Goal: Information Seeking & Learning: Learn about a topic

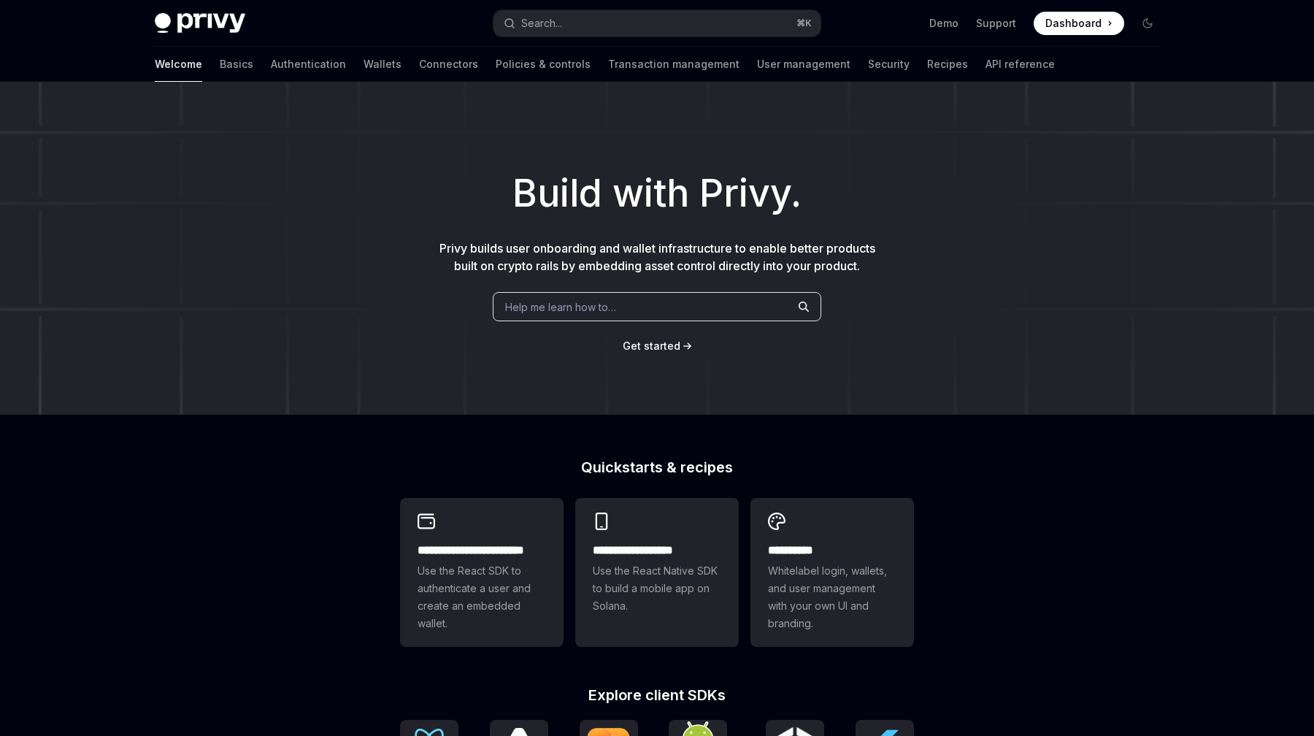
click at [1157, 128] on div "Build with Privy. Privy builds user onboarding and wallet infrastructure to ena…" at bounding box center [657, 248] width 1314 height 333
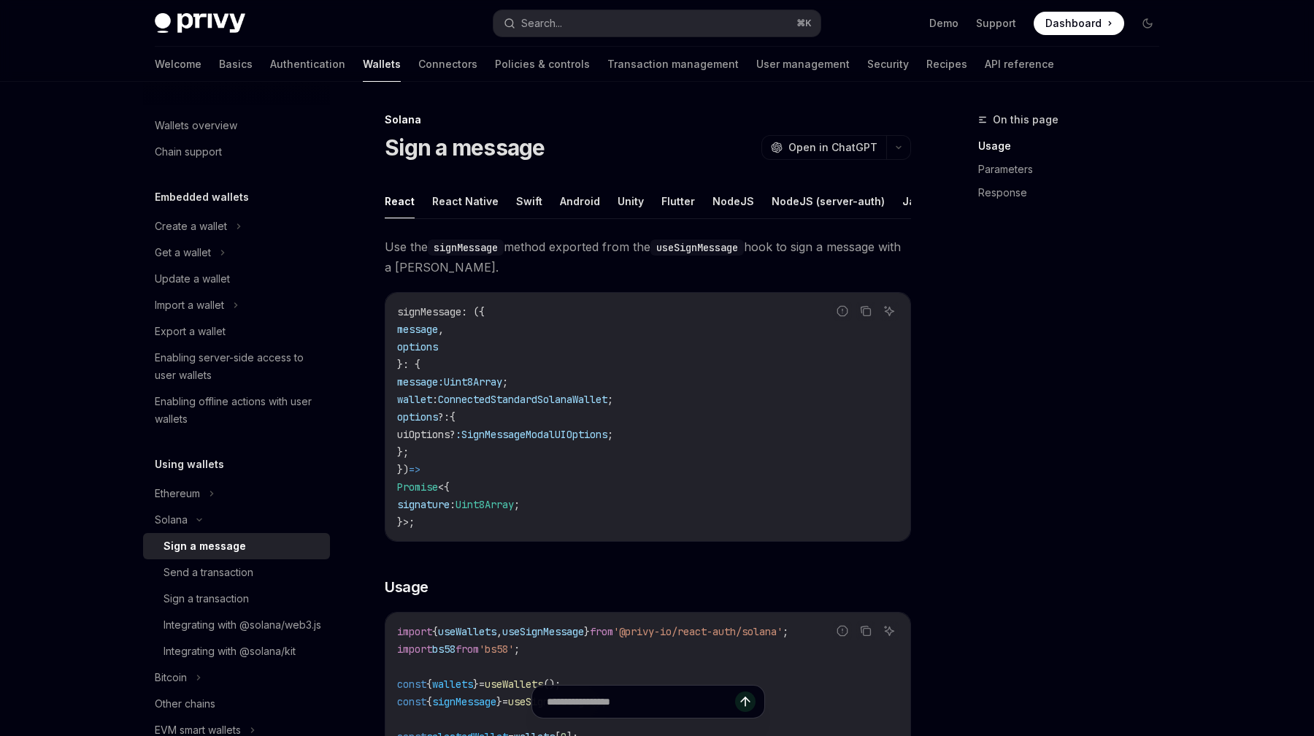
drag, startPoint x: 1154, startPoint y: 210, endPoint x: 1201, endPoint y: 1, distance: 213.2
click at [1157, 203] on div "On this page Usage Parameters Response" at bounding box center [1074, 149] width 193 height 134
click at [1148, 380] on div "On this page Usage Parameters Response" at bounding box center [1060, 423] width 222 height 625
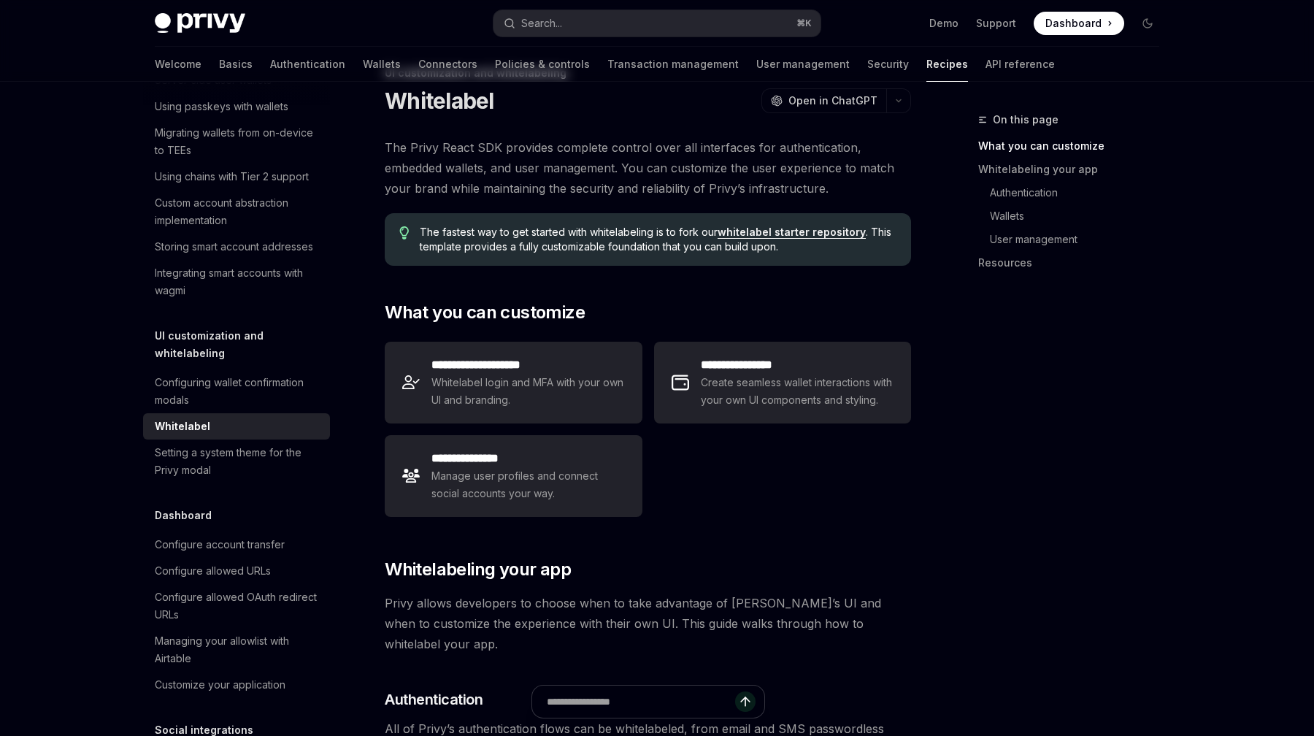
scroll to position [61, 0]
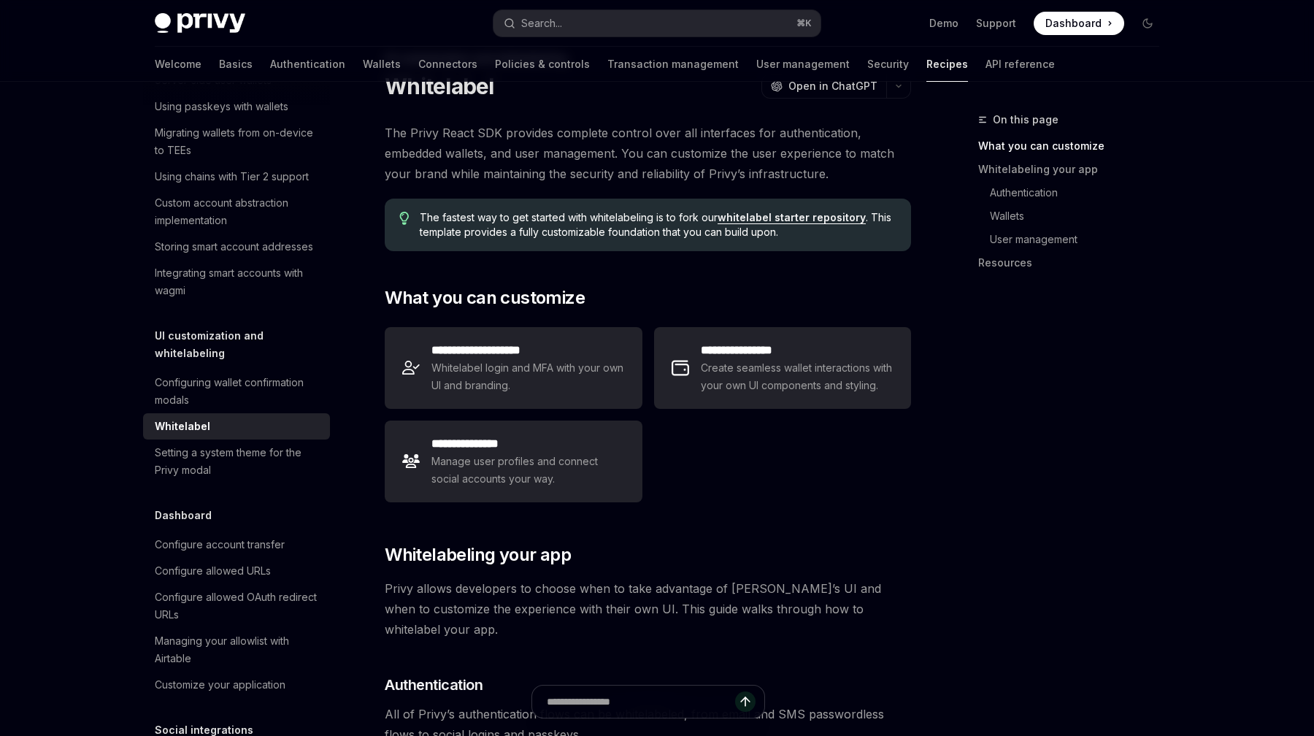
click at [1009, 402] on div "On this page What you can customize Whitelabeling your app Authentication Walle…" at bounding box center [1060, 423] width 222 height 625
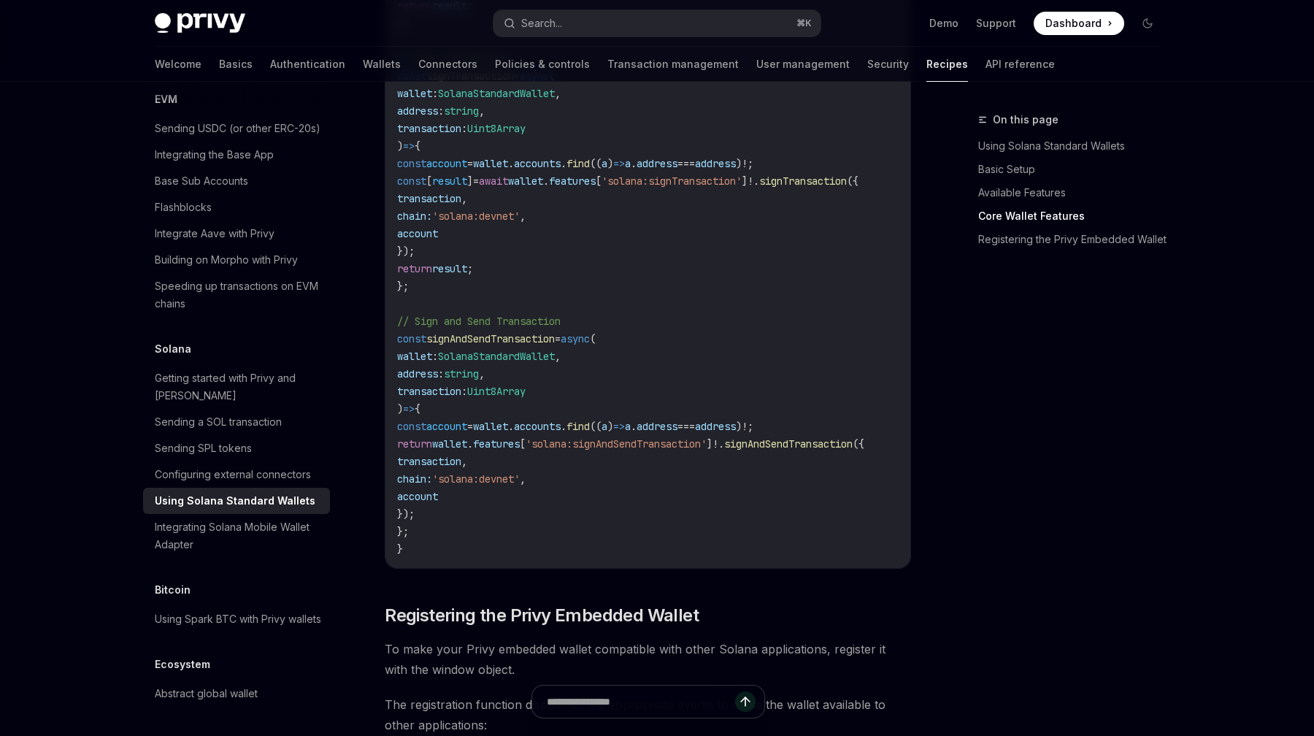
scroll to position [1205, 0]
